Goal: Transaction & Acquisition: Purchase product/service

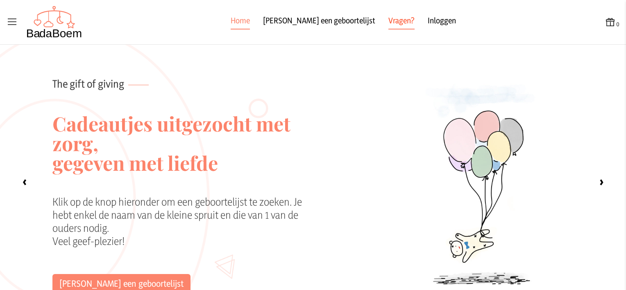
click at [389, 18] on link "Vragen?" at bounding box center [402, 22] width 26 height 15
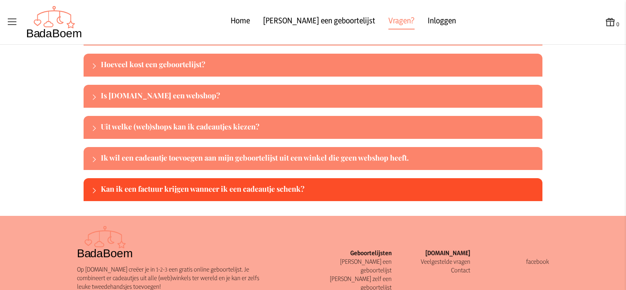
scroll to position [82, 0]
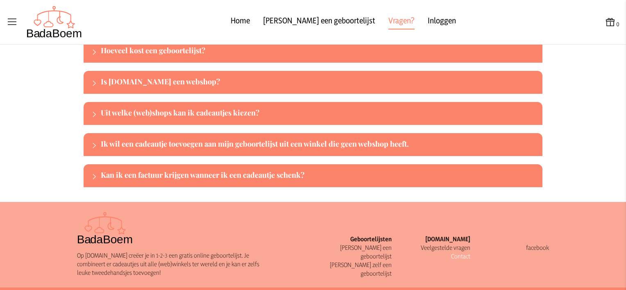
click at [451, 258] on link "Contact" at bounding box center [460, 256] width 19 height 8
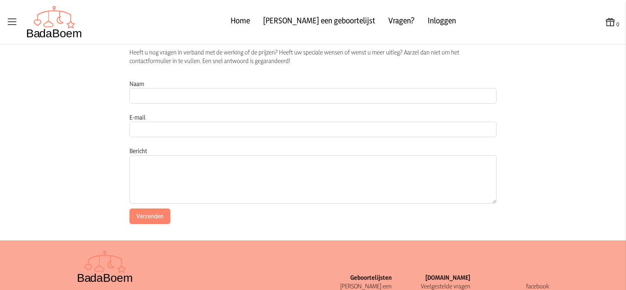
scroll to position [95, 0]
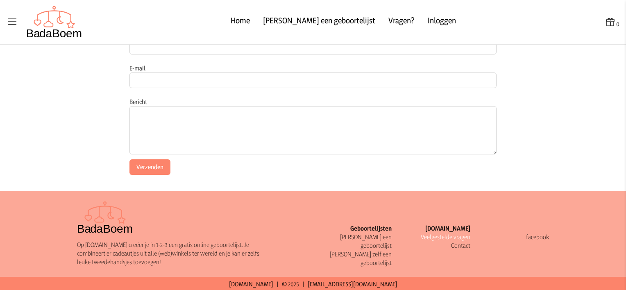
click at [433, 236] on link "Veelgestelde vragen" at bounding box center [446, 237] width 50 height 8
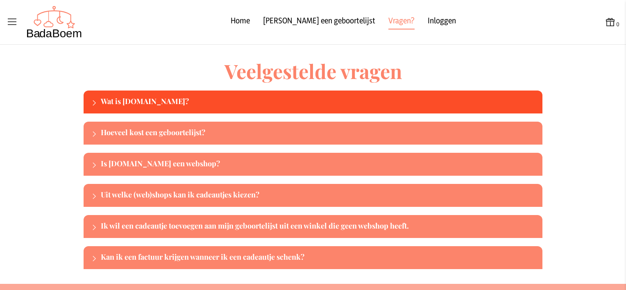
click at [145, 105] on div "Wat is [DOMAIN_NAME]?" at bounding box center [320, 101] width 439 height 13
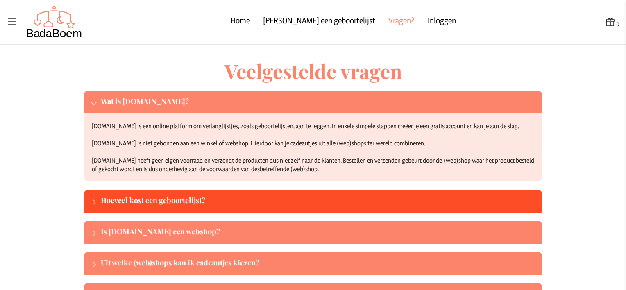
click at [129, 200] on div "Hoeveel kost een geboortelijst?" at bounding box center [320, 201] width 439 height 13
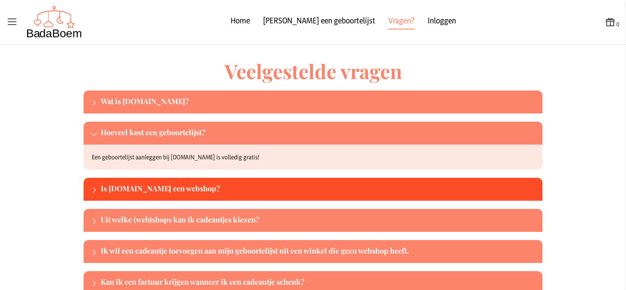
scroll to position [41, 0]
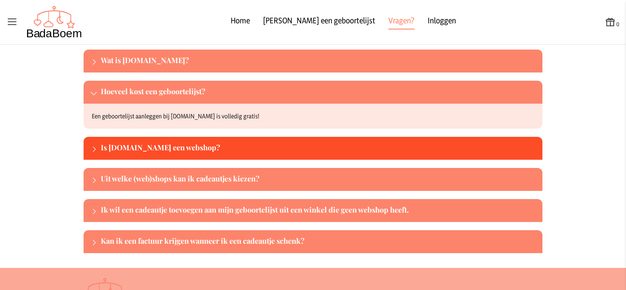
click at [126, 151] on div "Is [DOMAIN_NAME] een webshop?" at bounding box center [320, 148] width 439 height 13
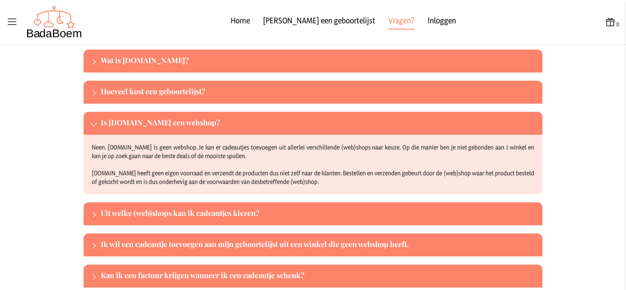
scroll to position [82, 0]
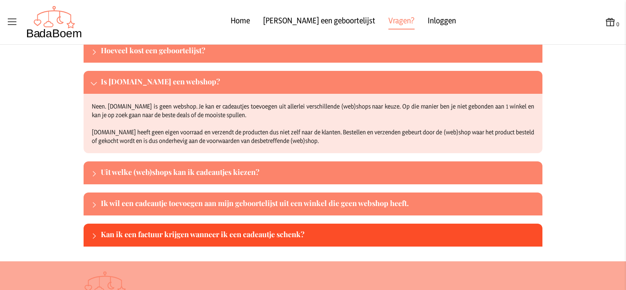
click at [133, 237] on div "Kan ik een factuur krijgen wanneer ik een cadeautje schenk?" at bounding box center [320, 235] width 439 height 13
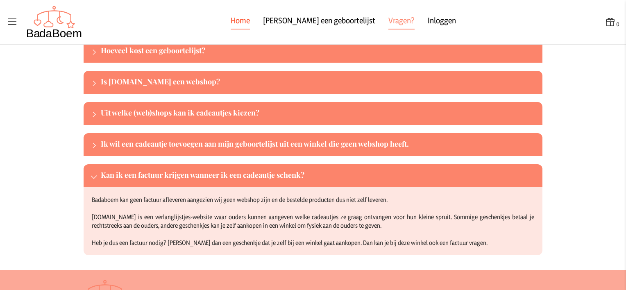
click at [250, 21] on link "Home" at bounding box center [240, 22] width 19 height 15
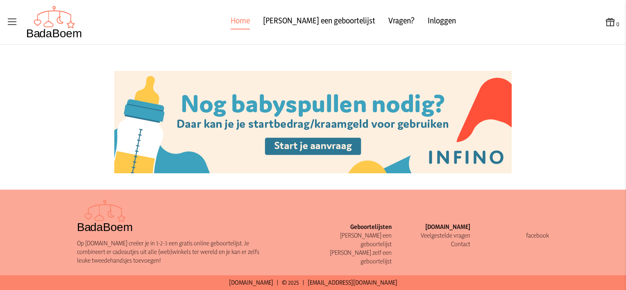
scroll to position [942, 0]
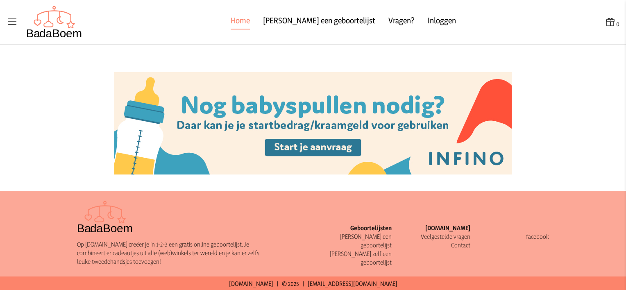
click at [13, 23] on icon at bounding box center [12, 21] width 11 height 11
click at [1, 1] on input "checkbox" at bounding box center [0, 0] width 1 height 1
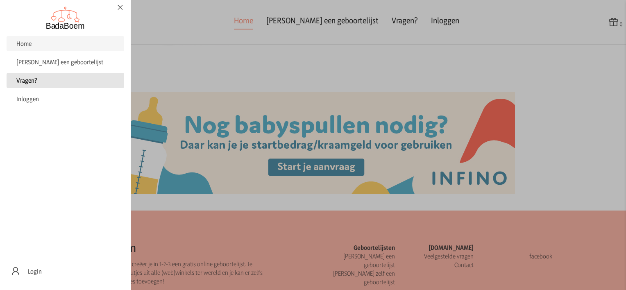
click at [34, 82] on span "Vragen?" at bounding box center [26, 81] width 21 height 8
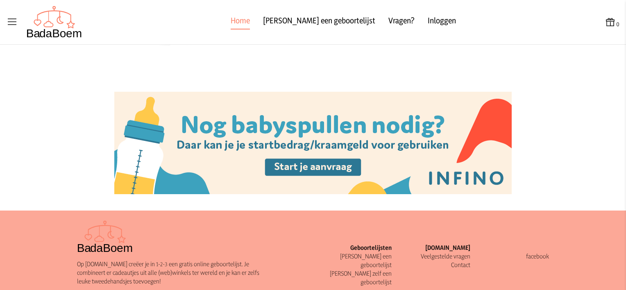
checkbox input "false"
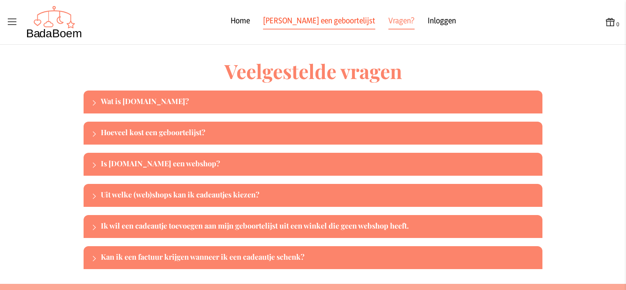
click at [309, 22] on link "[PERSON_NAME] een geboortelijst" at bounding box center [319, 22] width 112 height 15
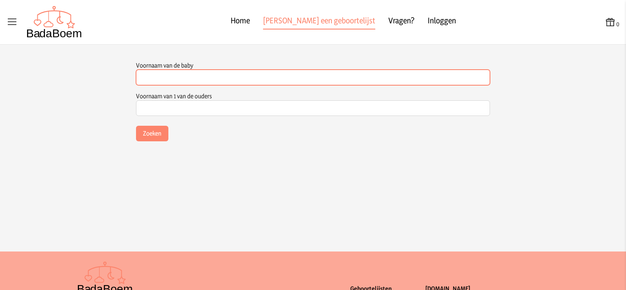
click at [196, 78] on input "Voornaam van de baby" at bounding box center [313, 78] width 354 height 16
type input "lune"
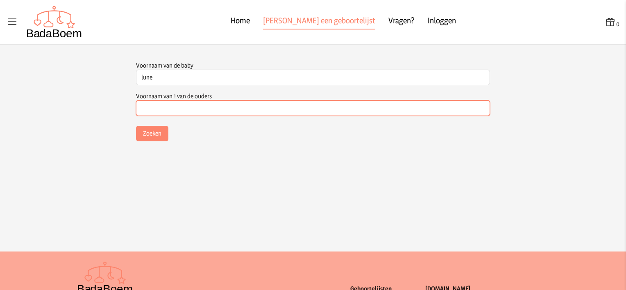
click at [173, 110] on input "Voornaam van 1 van de ouders" at bounding box center [313, 108] width 354 height 16
type input "[PERSON_NAME]"
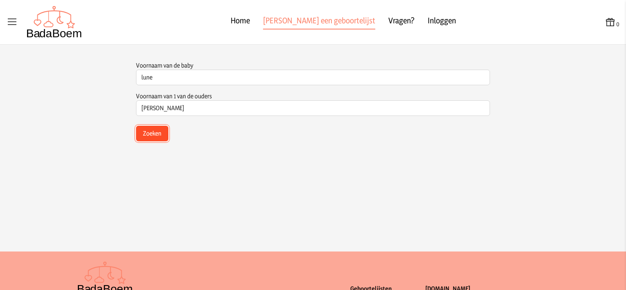
click at [159, 134] on button "Zoeken" at bounding box center [152, 134] width 32 height 16
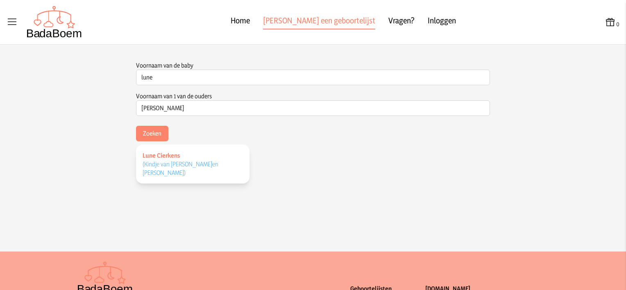
click at [172, 166] on span "(Kindje van [PERSON_NAME] en [PERSON_NAME] )" at bounding box center [181, 168] width 76 height 16
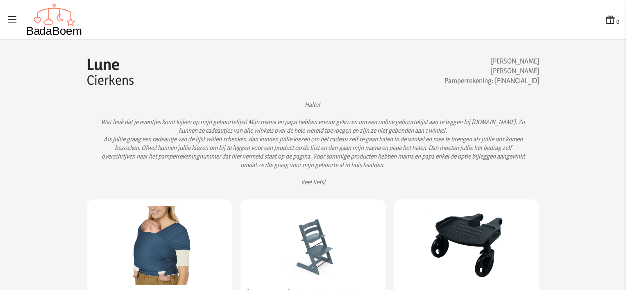
click at [605, 22] on icon at bounding box center [610, 19] width 11 height 11
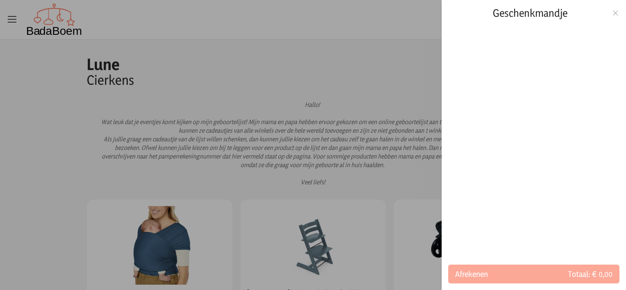
click at [615, 14] on icon at bounding box center [616, 13] width 8 height 6
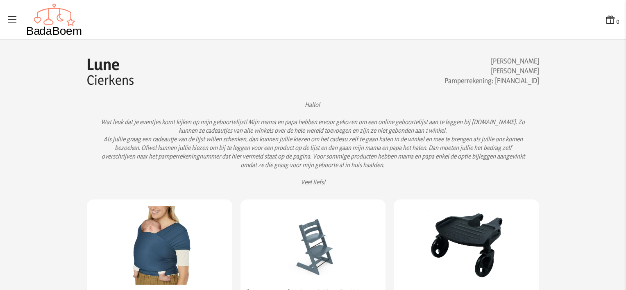
click at [48, 29] on img at bounding box center [54, 19] width 56 height 33
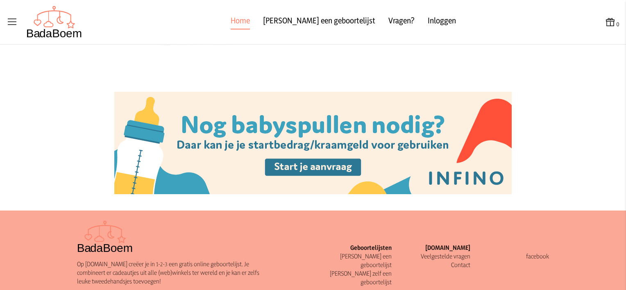
scroll to position [961, 0]
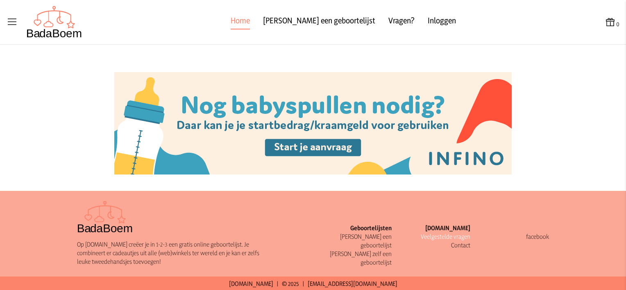
click at [424, 236] on link "Veelgestelde vragen" at bounding box center [446, 237] width 50 height 8
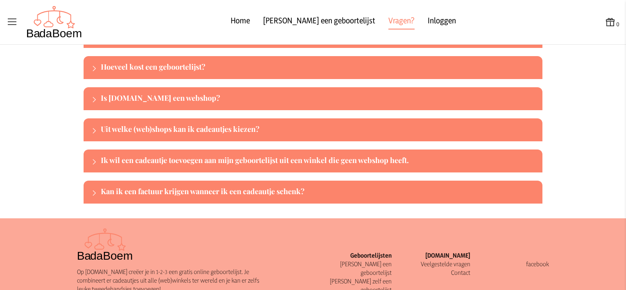
scroll to position [11, 0]
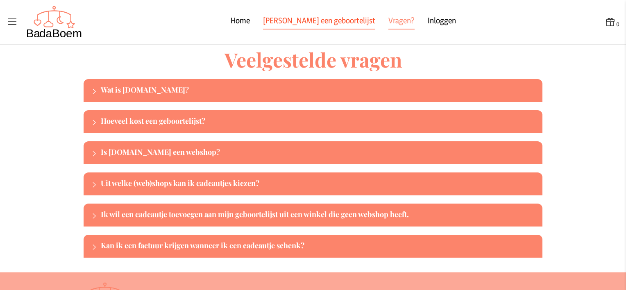
click at [289, 22] on link "[PERSON_NAME] een geboortelijst" at bounding box center [319, 22] width 112 height 15
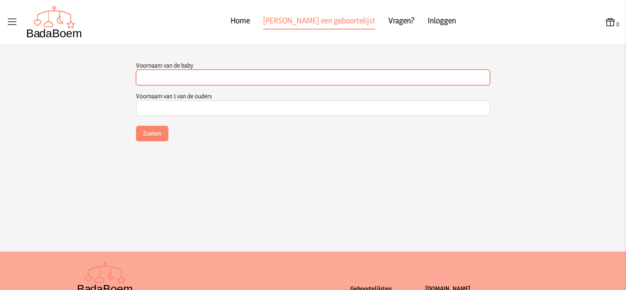
click at [150, 76] on input "Voornaam van de baby" at bounding box center [313, 78] width 354 height 16
type input "lune"
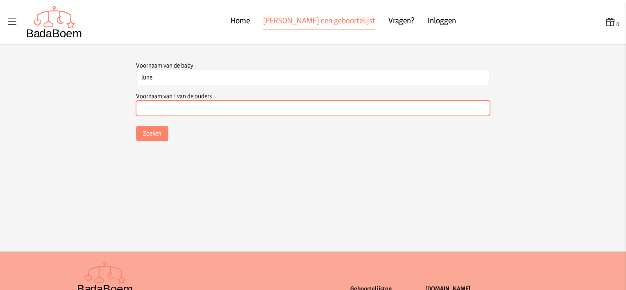
click at [177, 113] on input "Voornaam van 1 van de ouders" at bounding box center [313, 108] width 354 height 16
type input "[PERSON_NAME]"
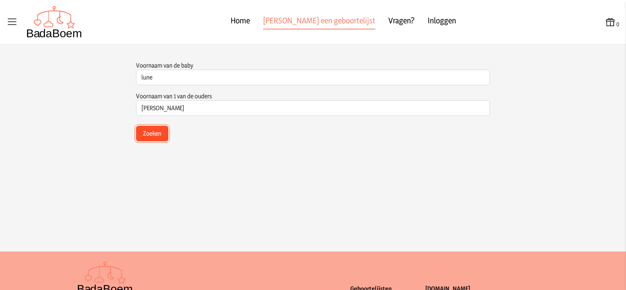
click at [151, 134] on button "Zoeken" at bounding box center [152, 134] width 32 height 16
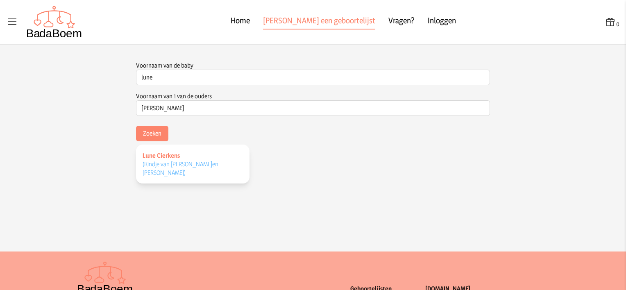
click at [164, 166] on span "(Kindje van [PERSON_NAME] en [PERSON_NAME] )" at bounding box center [181, 168] width 76 height 16
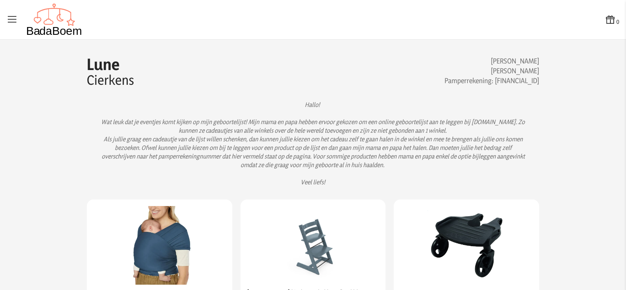
drag, startPoint x: 486, startPoint y: 82, endPoint x: 538, endPoint y: 81, distance: 52.1
copy h3 "[FINANCIAL_ID]"
